Goal: Transaction & Acquisition: Obtain resource

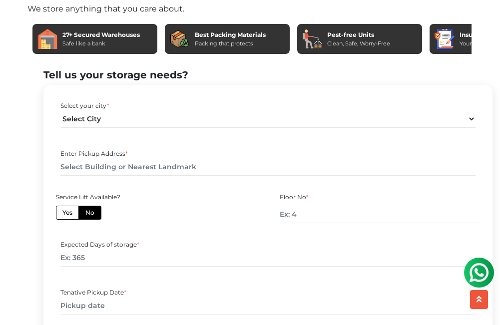
scroll to position [399, 0]
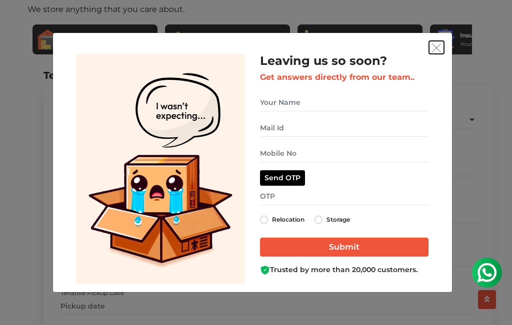
click at [436, 45] on img "get free quote dialog" at bounding box center [436, 47] width 9 height 9
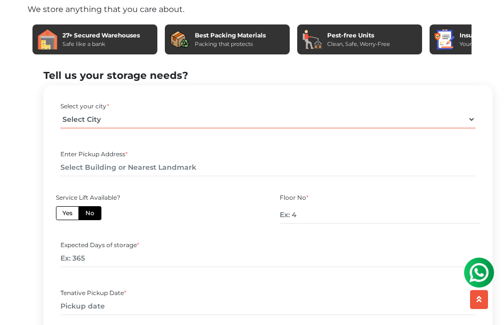
click at [473, 128] on select "Select City Bangalore Bengaluru Bhopal Bhubaneswar Chennai Coimbatore Cuttack D…" at bounding box center [268, 119] width 416 height 17
click at [60, 128] on select "Select City Bangalore Bengaluru Bhopal Bhubaneswar Chennai Coimbatore Cuttack D…" at bounding box center [268, 119] width 416 height 17
click at [62, 128] on select "Select City Bangalore Bengaluru Bhopal Bhubaneswar Chennai Coimbatore Cuttack D…" at bounding box center [268, 119] width 416 height 17
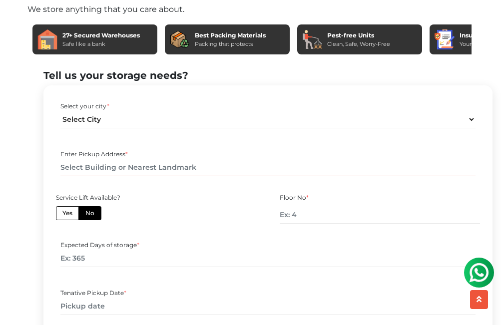
click at [431, 176] on input "text" at bounding box center [268, 167] width 416 height 17
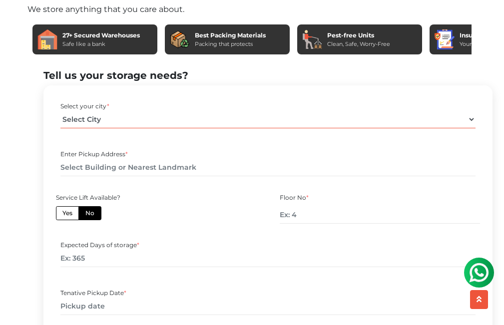
click at [472, 128] on select "Select City Bangalore Bengaluru Bhopal Bhubaneswar Chennai Coimbatore Cuttack D…" at bounding box center [268, 119] width 416 height 17
select select "[GEOGRAPHIC_DATA]"
click at [60, 128] on select "Select City Bangalore Bengaluru Bhopal Bhubaneswar Chennai Coimbatore Cuttack D…" at bounding box center [268, 119] width 416 height 17
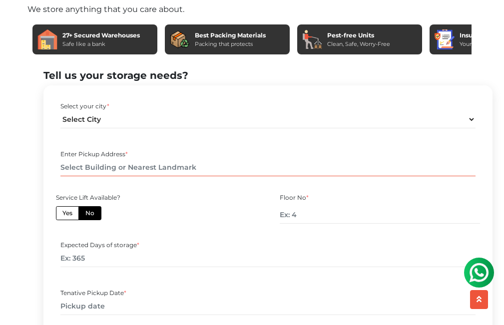
click at [272, 176] on input "text" at bounding box center [268, 167] width 416 height 17
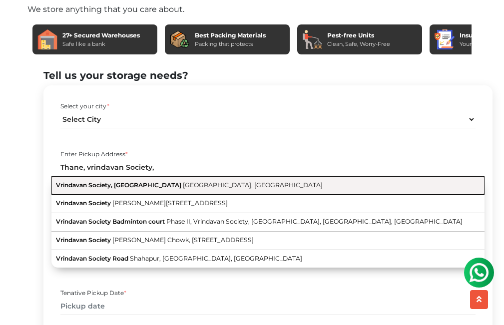
click at [245, 195] on button "Vrindavan Society, Thane West Thane, Maharashtra" at bounding box center [267, 185] width 433 height 18
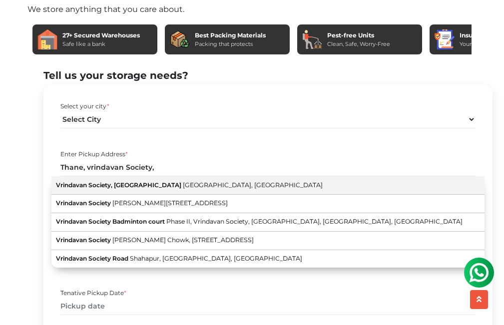
type input "Vrindavan Society, [GEOGRAPHIC_DATA], [GEOGRAPHIC_DATA]"
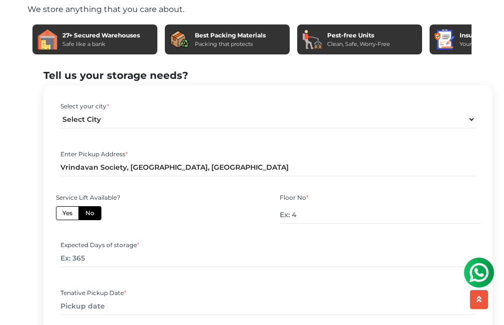
click at [93, 220] on label "No" at bounding box center [89, 213] width 23 height 14
click at [92, 215] on input "No" at bounding box center [88, 212] width 6 height 6
click at [85, 220] on label "No" at bounding box center [89, 213] width 23 height 14
click at [85, 215] on input "No" at bounding box center [88, 212] width 6 height 6
click at [314, 224] on input "number" at bounding box center [380, 214] width 200 height 17
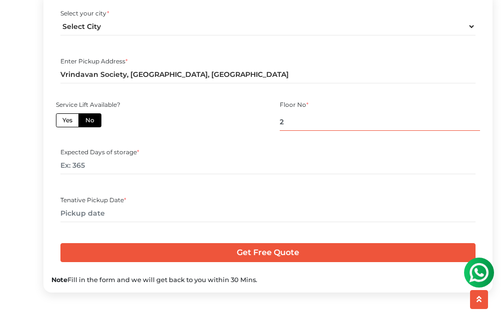
scroll to position [499, 0]
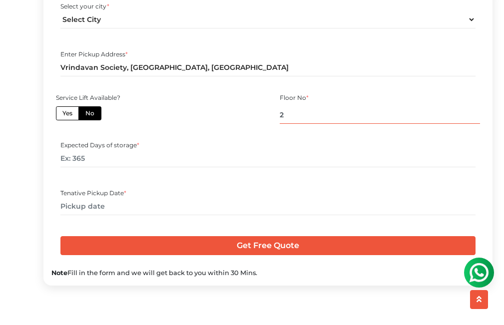
type input "2"
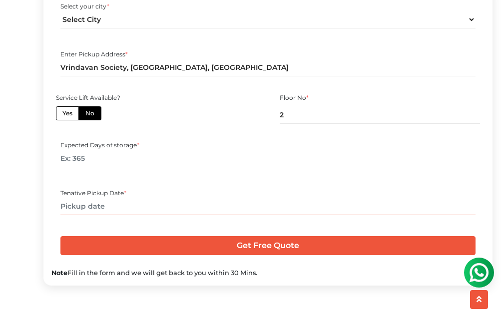
click at [117, 215] on input "text" at bounding box center [268, 206] width 416 height 17
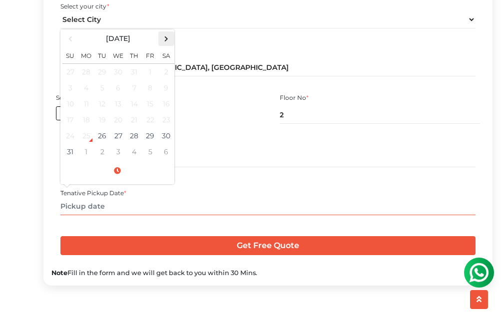
click at [169, 45] on span at bounding box center [165, 38] width 13 height 13
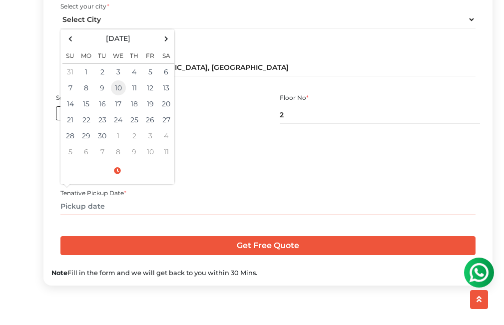
click at [116, 96] on td "10" at bounding box center [118, 88] width 16 height 16
type input "09/10/2025 12:00 AM"
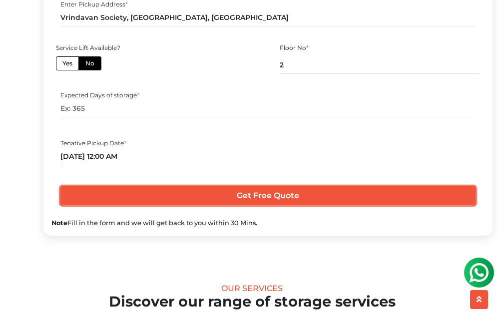
click at [282, 205] on input "Get Free Quote" at bounding box center [268, 195] width 416 height 19
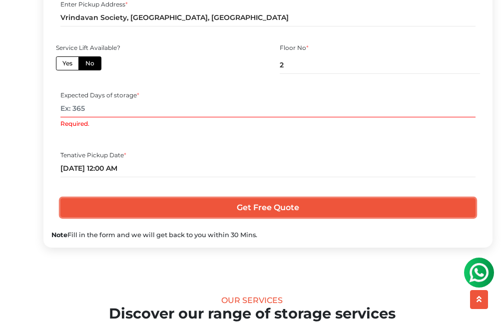
click at [267, 217] on input "Get Free Quote" at bounding box center [268, 207] width 416 height 19
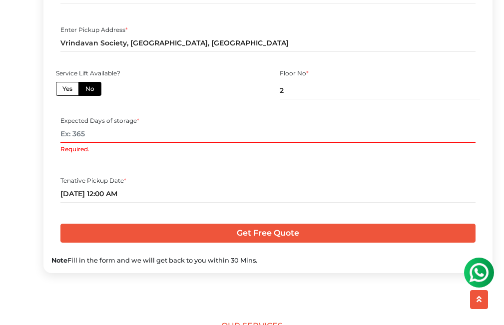
scroll to position [499, 0]
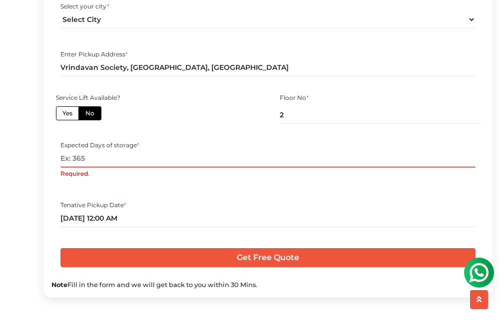
click at [91, 167] on input "Required." at bounding box center [268, 158] width 416 height 17
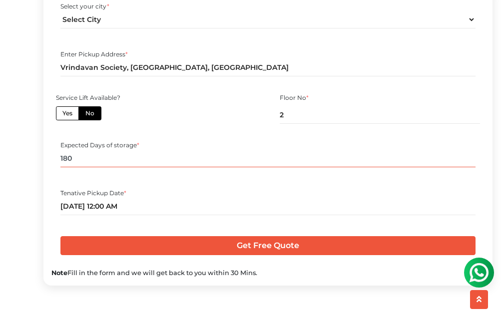
type input "180"
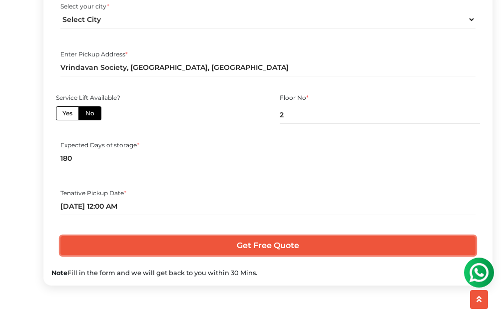
click at [235, 255] on input "Get Free Quote" at bounding box center [268, 245] width 416 height 19
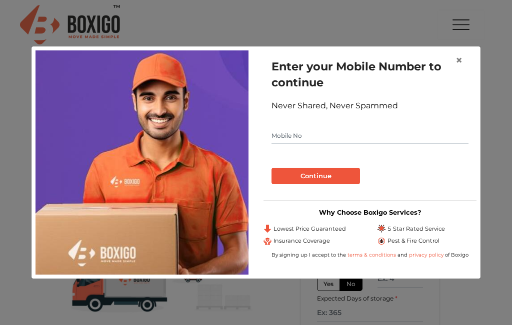
click at [289, 137] on input "text" at bounding box center [369, 136] width 197 height 16
type input "8217541778"
click at [307, 171] on button "Continue" at bounding box center [315, 176] width 88 height 17
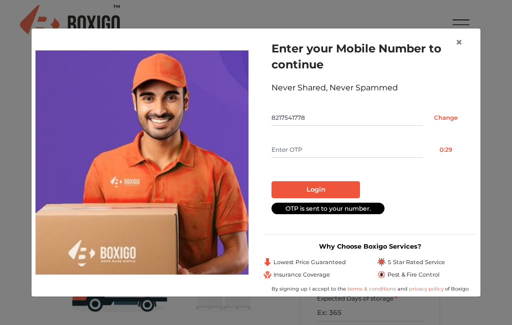
click at [335, 147] on input "text" at bounding box center [346, 150] width 151 height 16
type input "7736"
click at [325, 185] on button "Login" at bounding box center [315, 189] width 88 height 17
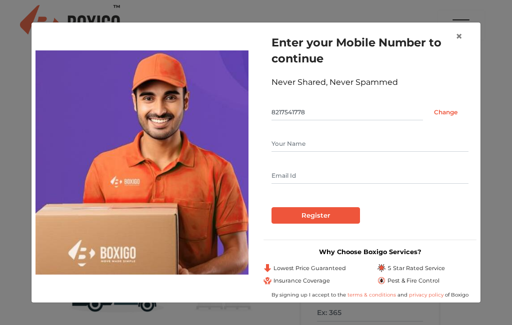
click at [310, 142] on input "text" at bounding box center [369, 144] width 197 height 16
type input "[PERSON_NAME]"
type input "[EMAIL_ADDRESS][DOMAIN_NAME]"
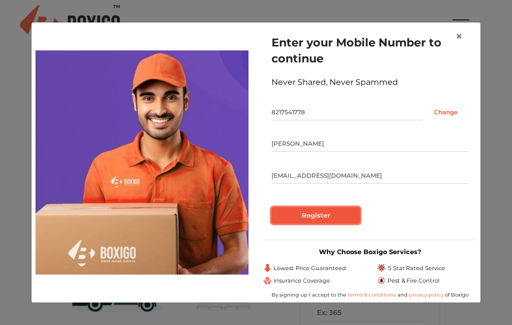
click at [338, 213] on input "Register" at bounding box center [315, 215] width 88 height 17
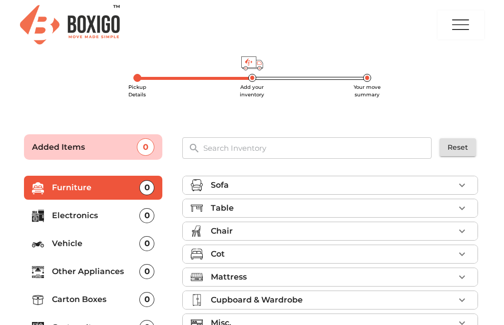
click at [459, 182] on icon "button" at bounding box center [462, 185] width 12 height 12
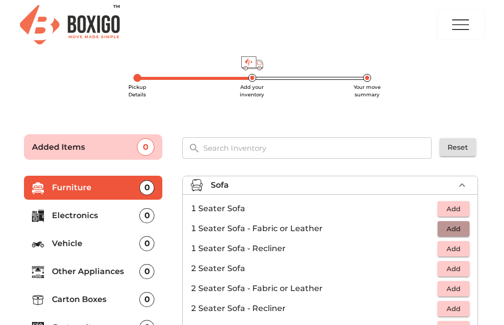
click at [451, 230] on span "Add" at bounding box center [454, 228] width 22 height 11
click at [456, 228] on icon "button" at bounding box center [462, 229] width 12 height 12
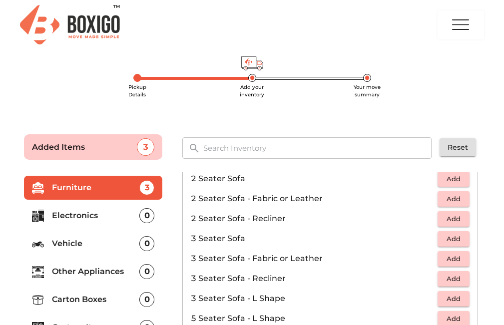
scroll to position [100, 0]
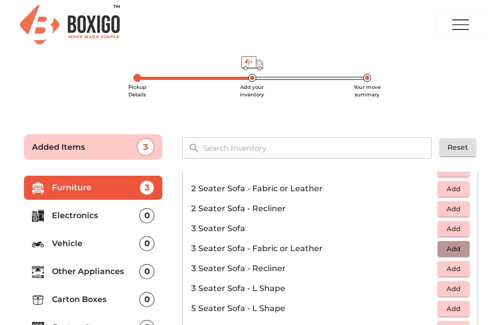
click at [446, 249] on span "Add" at bounding box center [454, 248] width 22 height 11
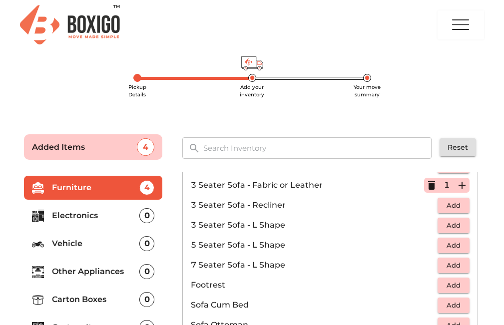
scroll to position [200, 0]
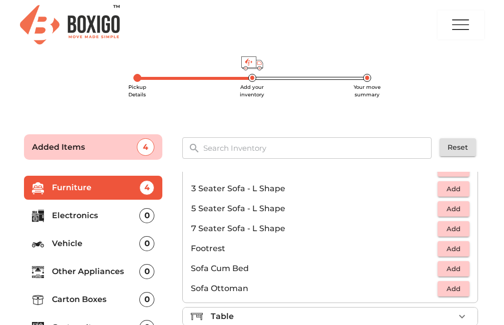
click at [78, 71] on div "Pickup Details Add your inventory Your move summary" at bounding box center [252, 88] width 360 height 37
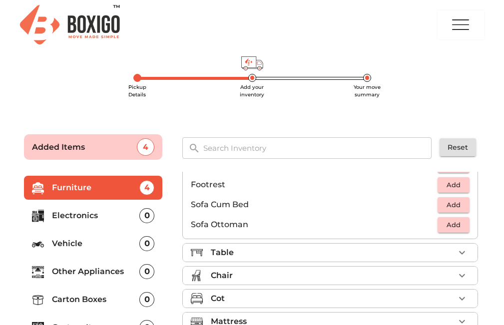
scroll to position [297, 0]
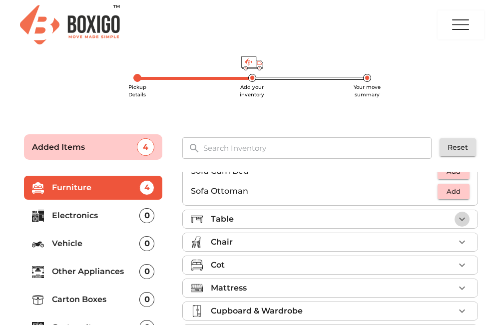
click at [457, 219] on icon "button" at bounding box center [462, 219] width 12 height 12
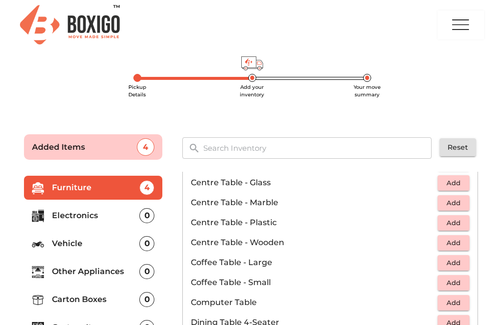
scroll to position [0, 0]
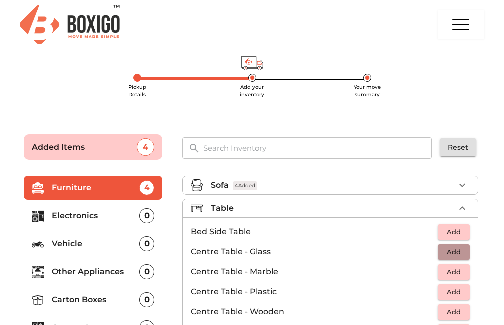
click at [444, 249] on span "Add" at bounding box center [454, 251] width 22 height 11
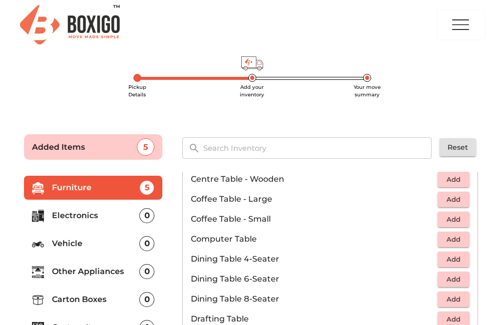
scroll to position [150, 0]
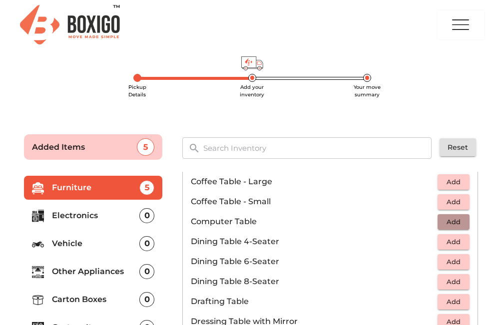
click at [446, 226] on span "Add" at bounding box center [454, 221] width 22 height 11
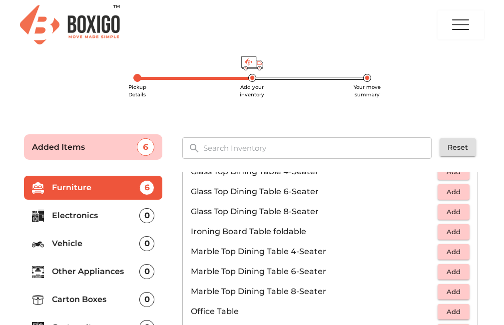
scroll to position [450, 0]
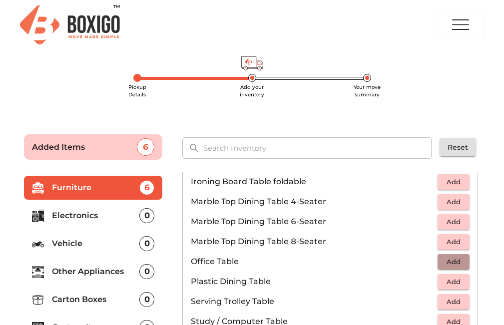
click at [449, 265] on span "Add" at bounding box center [454, 261] width 22 height 11
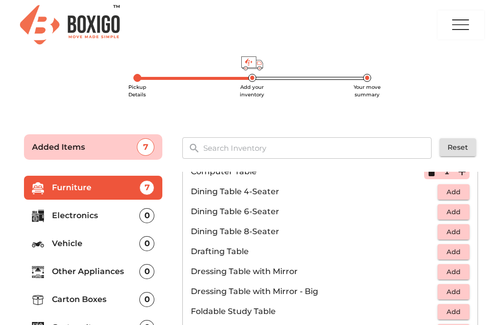
scroll to position [150, 0]
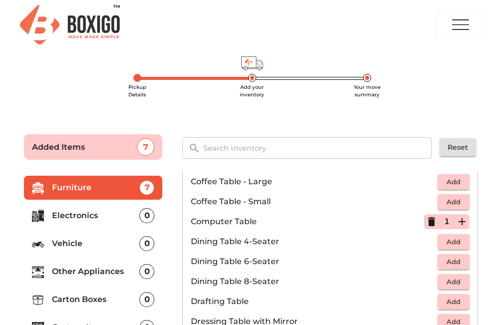
click at [428, 221] on icon "button" at bounding box center [431, 221] width 7 height 9
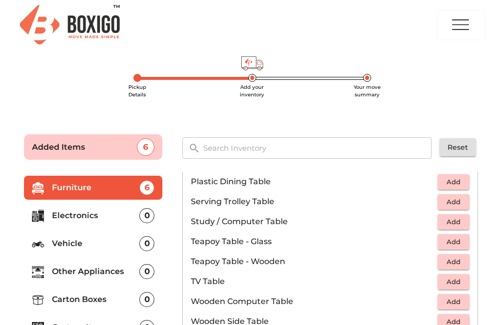
scroll to position [600, 0]
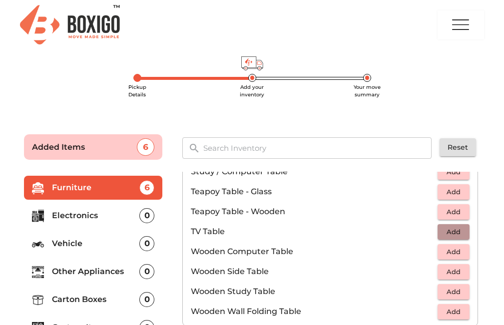
click at [443, 232] on span "Add" at bounding box center [454, 231] width 22 height 11
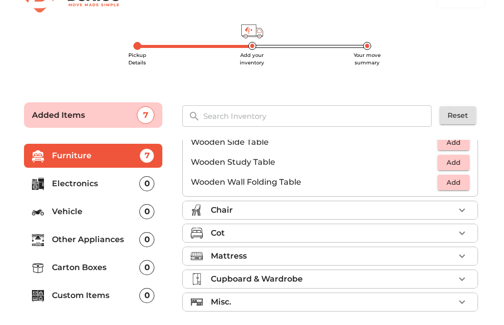
scroll to position [50, 0]
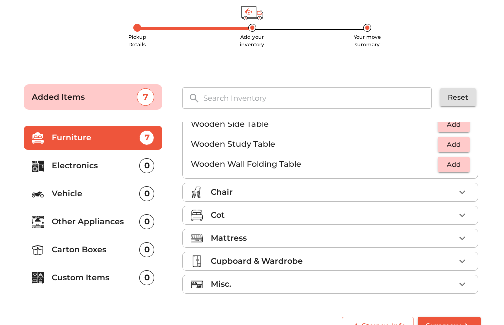
click at [459, 216] on icon "button" at bounding box center [462, 215] width 6 height 3
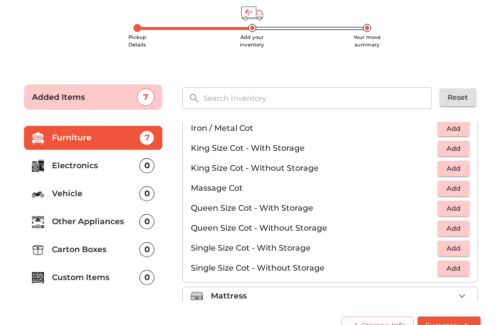
scroll to position [74, 0]
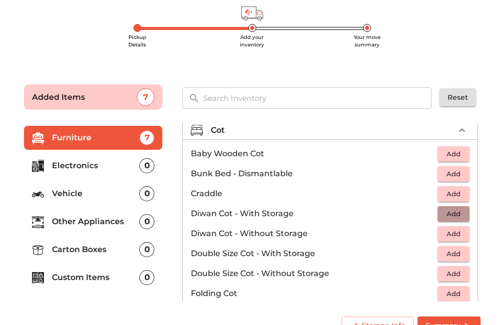
click at [438, 217] on button "Add" at bounding box center [454, 213] width 32 height 15
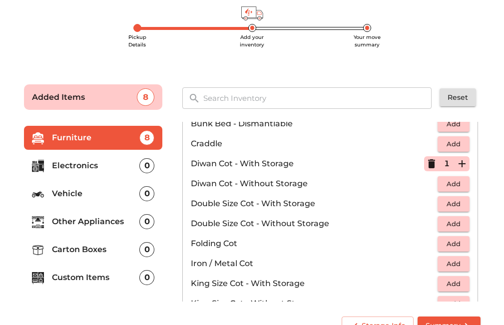
scroll to position [174, 0]
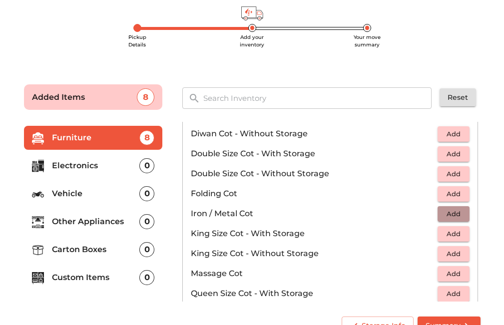
click at [443, 215] on span "Add" at bounding box center [454, 213] width 22 height 11
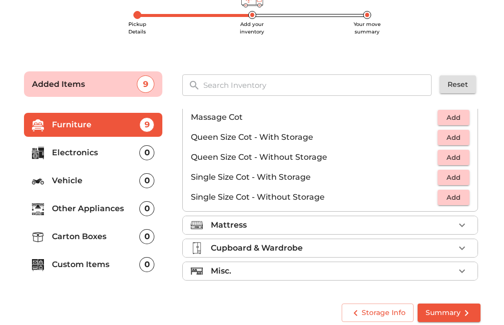
scroll to position [70, 0]
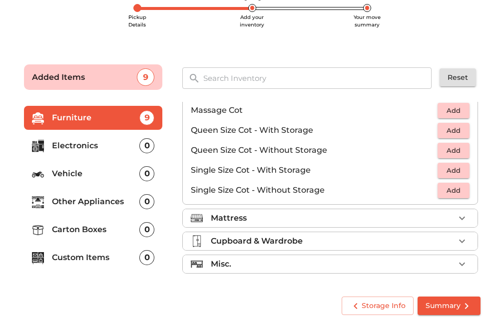
click at [456, 245] on icon "button" at bounding box center [462, 241] width 12 height 12
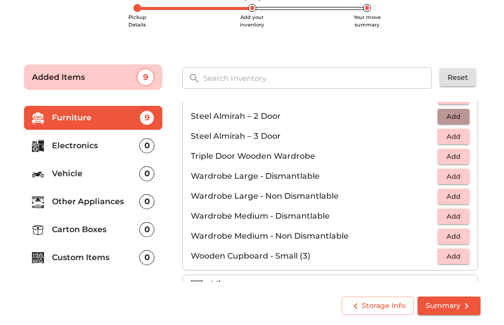
click at [445, 112] on span "Add" at bounding box center [454, 116] width 22 height 11
click at [456, 115] on icon "button" at bounding box center [462, 116] width 12 height 12
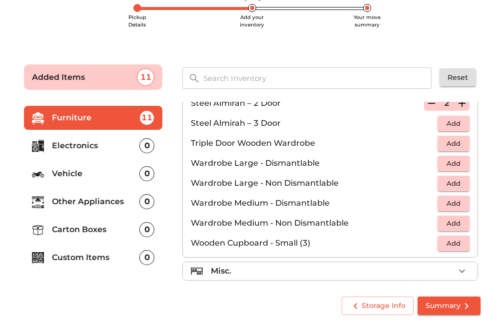
scroll to position [337, 0]
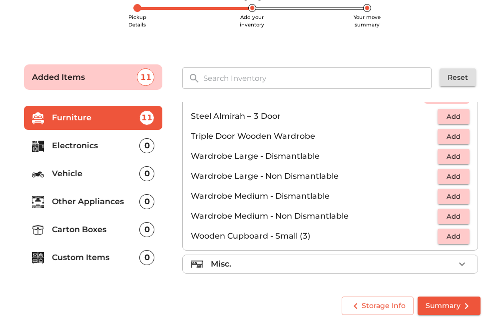
click at [458, 264] on icon "button" at bounding box center [462, 264] width 12 height 12
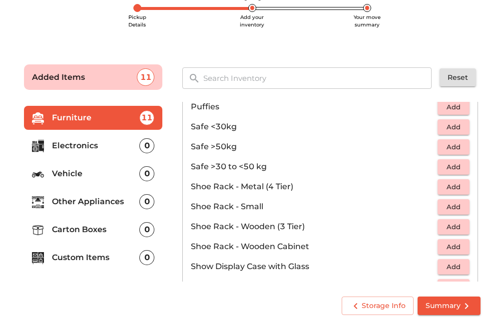
scroll to position [487, 0]
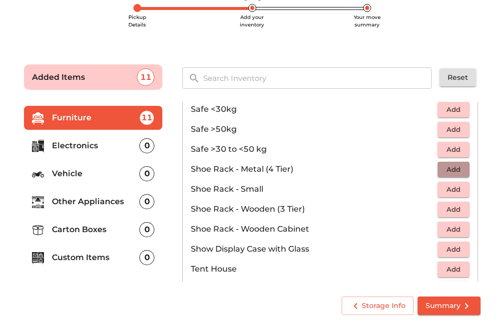
click at [443, 167] on span "Add" at bounding box center [454, 169] width 22 height 11
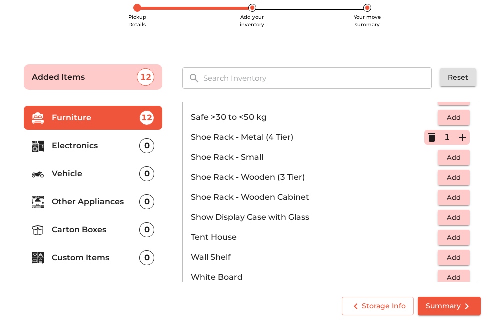
scroll to position [537, 0]
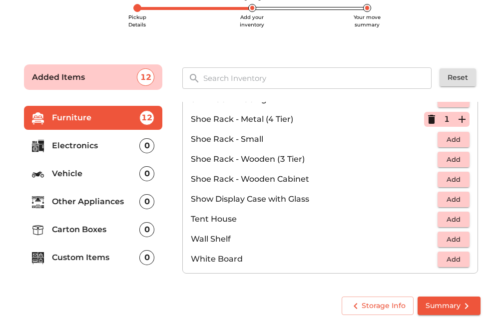
click at [102, 143] on p "Electronics" at bounding box center [96, 146] width 88 height 12
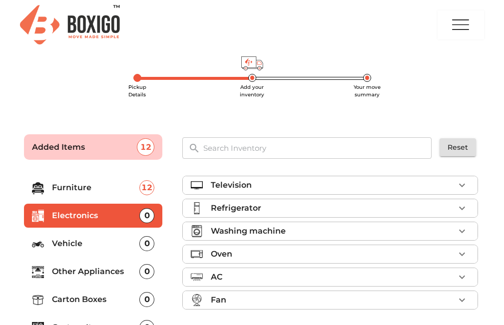
scroll to position [50, 0]
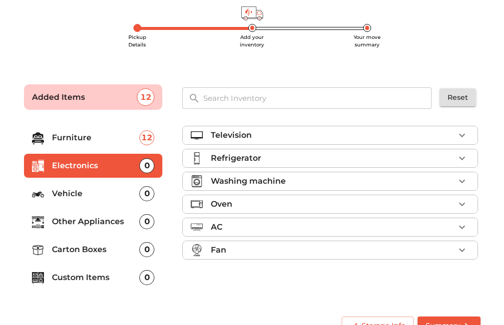
click at [463, 161] on icon "button" at bounding box center [462, 158] width 12 height 12
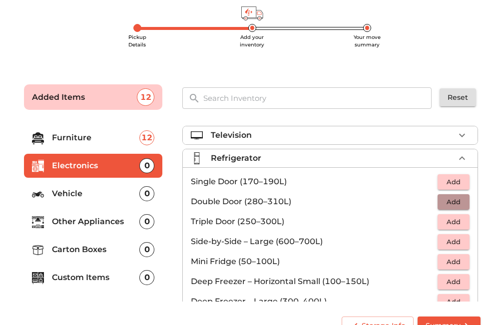
click at [443, 199] on span "Add" at bounding box center [454, 201] width 22 height 11
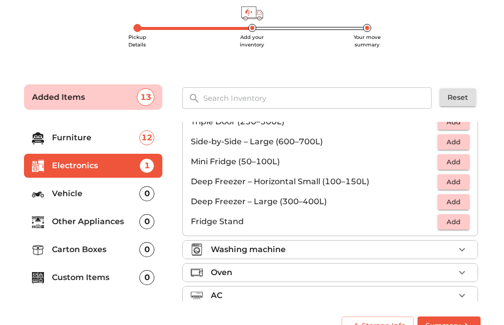
scroll to position [134, 0]
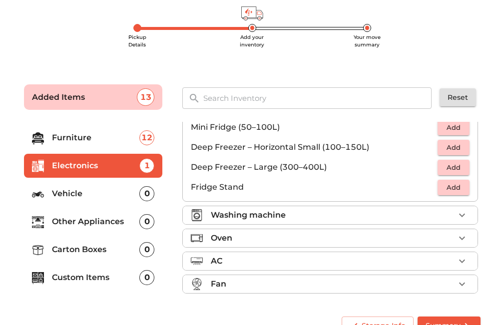
click at [443, 188] on span "Add" at bounding box center [454, 187] width 22 height 11
click at [456, 213] on icon "button" at bounding box center [462, 215] width 12 height 12
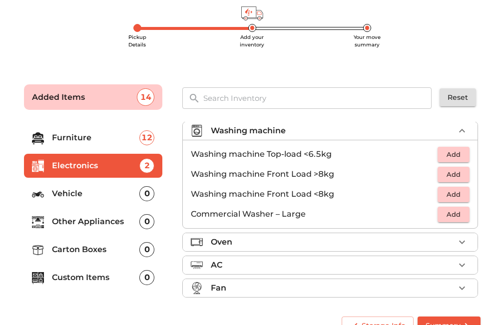
scroll to position [47, 0]
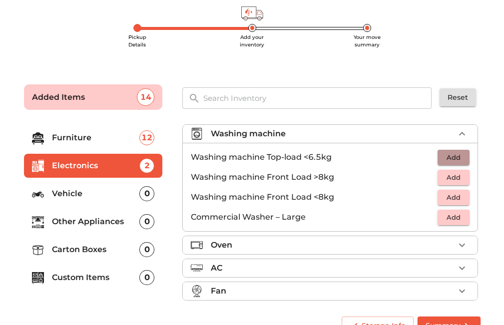
click at [447, 158] on span "Add" at bounding box center [454, 157] width 22 height 11
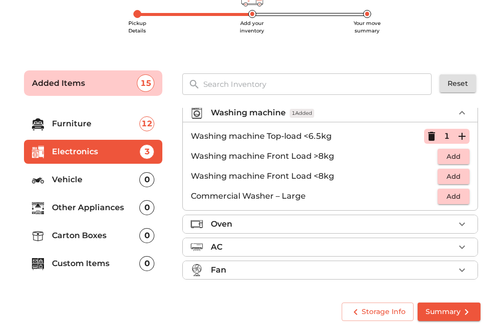
scroll to position [70, 0]
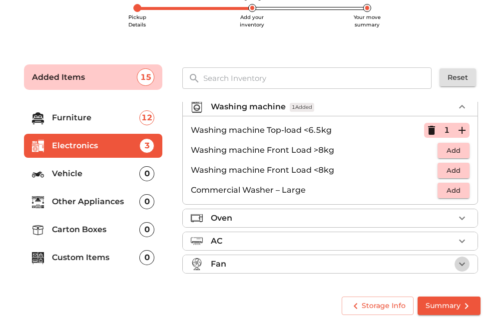
click at [456, 261] on icon "button" at bounding box center [462, 264] width 12 height 12
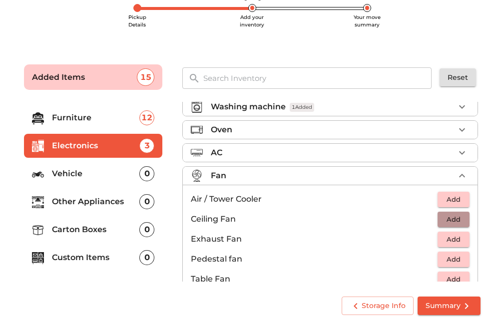
click at [457, 217] on span "Add" at bounding box center [454, 219] width 22 height 11
click at [457, 218] on icon "button" at bounding box center [462, 219] width 12 height 12
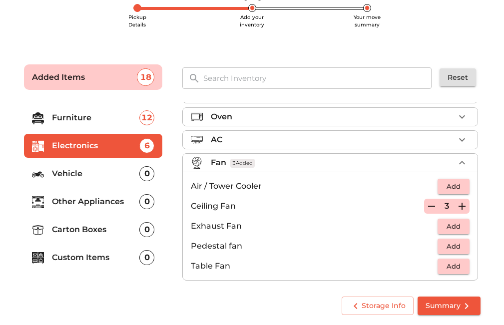
scroll to position [74, 0]
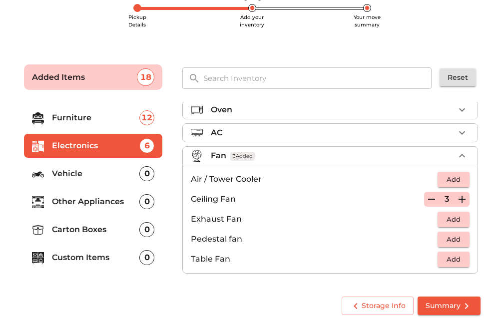
click at [126, 199] on p "Other Appliances" at bounding box center [96, 202] width 88 height 12
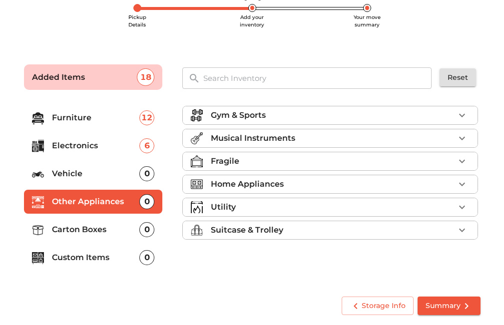
scroll to position [0, 0]
click at [461, 182] on icon "button" at bounding box center [462, 184] width 12 height 12
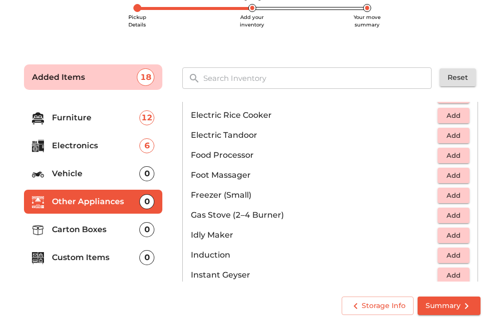
scroll to position [350, 0]
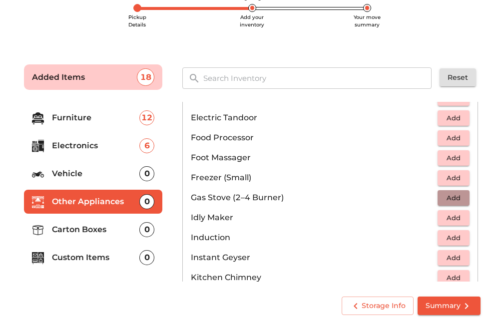
click at [443, 197] on span "Add" at bounding box center [454, 197] width 22 height 11
click at [458, 195] on icon "button" at bounding box center [462, 198] width 12 height 12
click at [429, 200] on icon "button" at bounding box center [432, 198] width 12 height 12
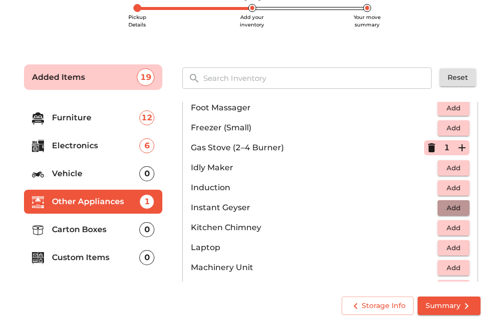
click at [446, 211] on span "Add" at bounding box center [454, 207] width 22 height 11
click at [459, 208] on icon "button" at bounding box center [462, 207] width 7 height 7
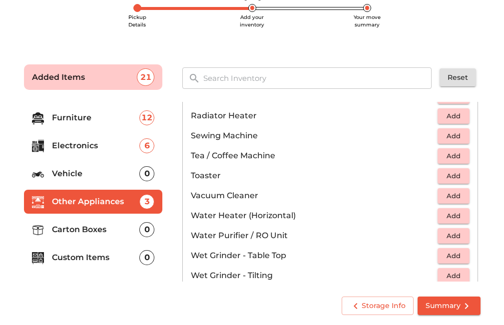
scroll to position [650, 0]
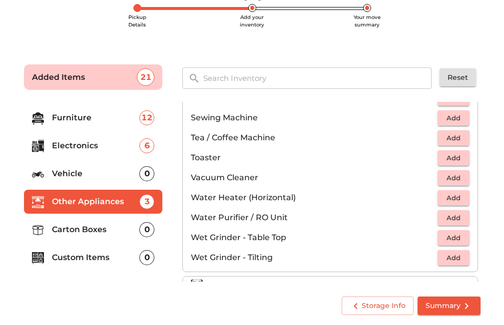
click at [445, 239] on span "Add" at bounding box center [454, 237] width 22 height 11
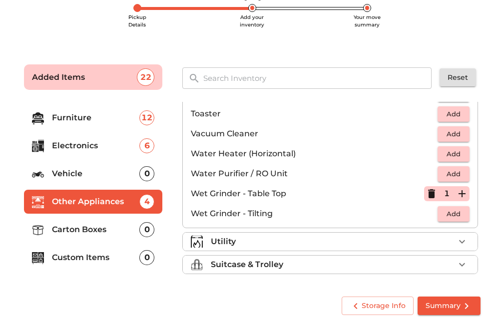
scroll to position [694, 0]
click at [456, 238] on icon "button" at bounding box center [462, 241] width 12 height 12
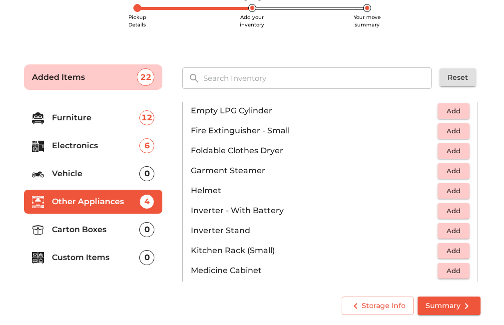
scroll to position [444, 0]
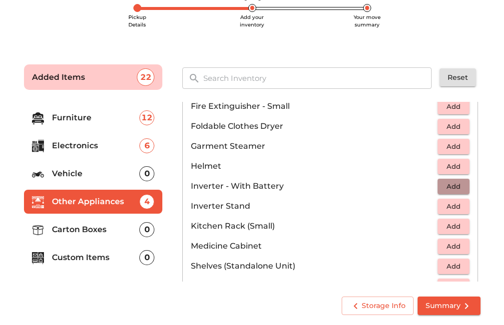
click at [448, 187] on span "Add" at bounding box center [454, 186] width 22 height 11
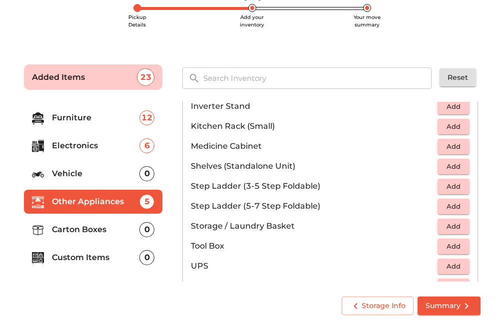
scroll to position [594, 0]
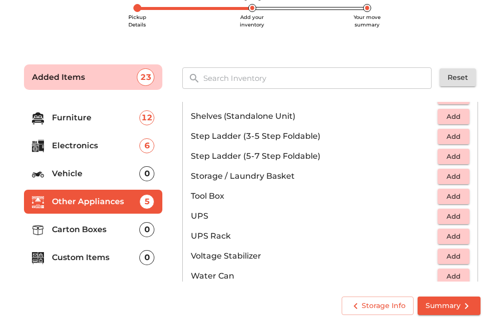
click at [451, 215] on span "Add" at bounding box center [454, 216] width 22 height 11
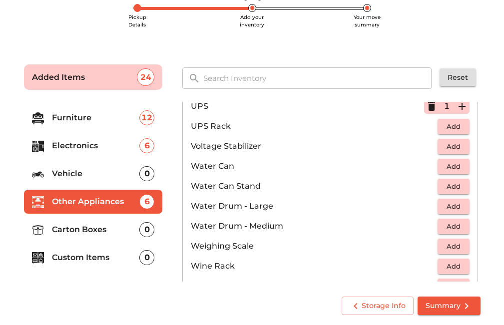
scroll to position [754, 0]
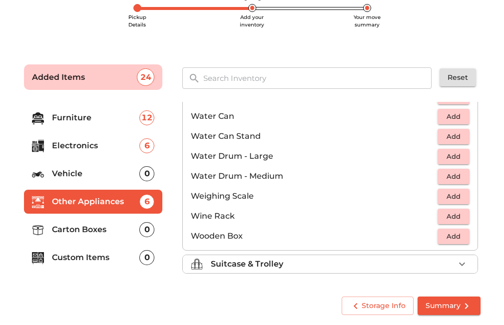
click at [322, 263] on div "Suitcase & Trolley" at bounding box center [333, 264] width 244 height 12
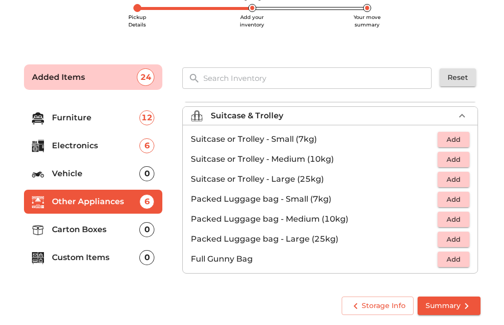
scroll to position [114, 0]
click at [443, 179] on span "Add" at bounding box center [454, 179] width 22 height 11
click at [108, 231] on p "Carton Boxes" at bounding box center [96, 230] width 88 height 12
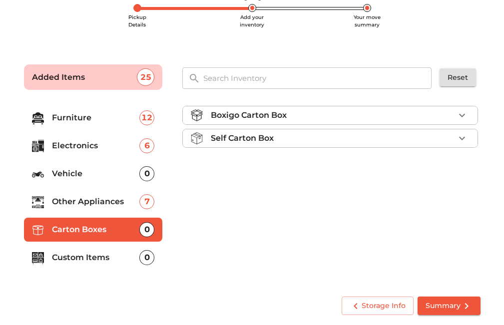
click at [458, 112] on icon "button" at bounding box center [462, 115] width 12 height 12
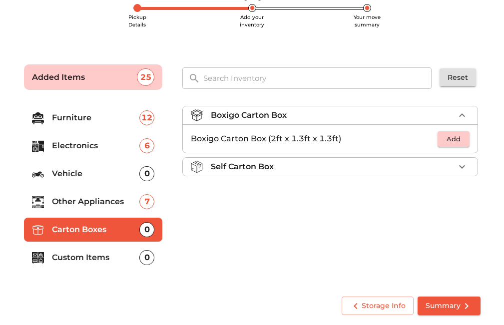
click at [463, 162] on icon "button" at bounding box center [462, 167] width 12 height 12
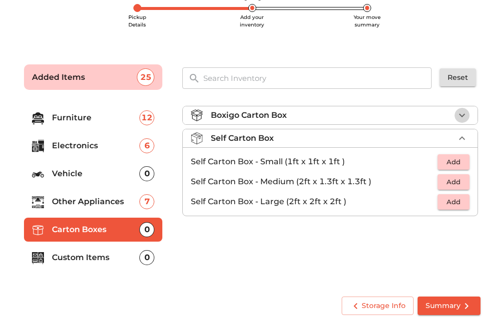
click at [458, 113] on icon "button" at bounding box center [462, 115] width 12 height 12
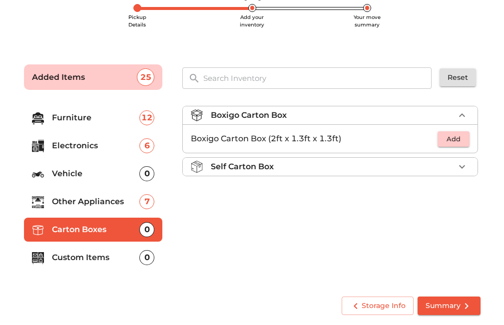
click at [456, 141] on span "Add" at bounding box center [454, 138] width 22 height 11
click at [460, 138] on icon "button" at bounding box center [462, 139] width 12 height 12
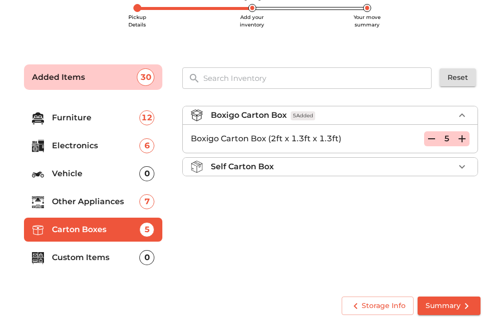
click at [460, 138] on icon "button" at bounding box center [462, 139] width 12 height 12
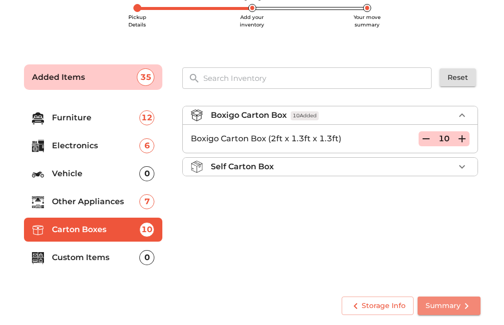
click at [444, 305] on span "Summary" at bounding box center [449, 306] width 47 height 12
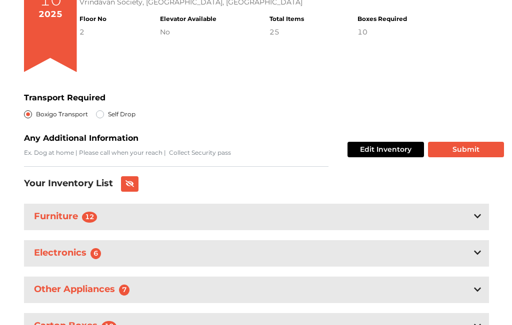
scroll to position [218, 0]
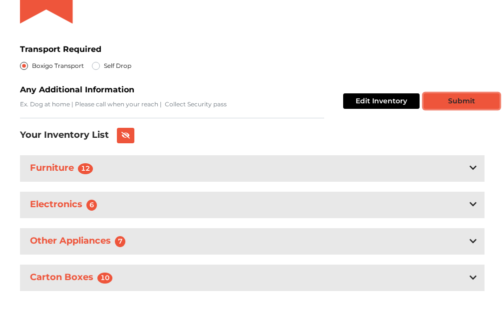
click at [448, 101] on button "Submit" at bounding box center [462, 100] width 76 height 15
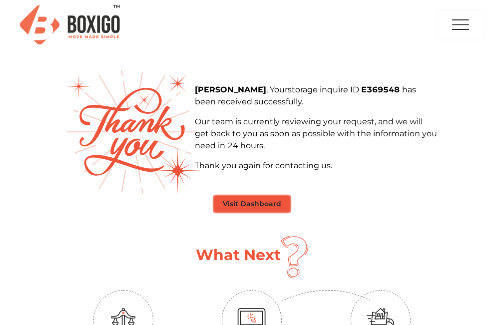
click at [260, 204] on button "Visit Dashboard" at bounding box center [251, 203] width 75 height 15
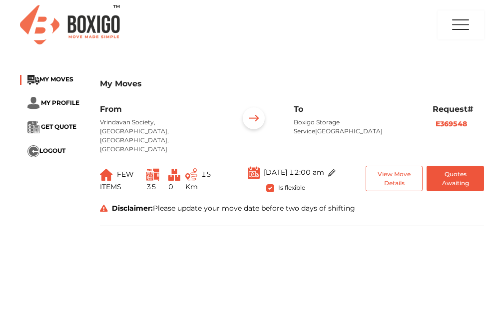
click at [251, 117] on img at bounding box center [253, 119] width 31 height 31
